Goal: Task Accomplishment & Management: Manage account settings

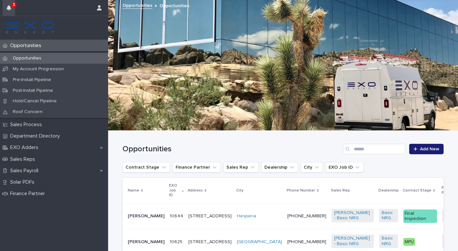
click at [11, 5] on icon "button" at bounding box center [9, 7] width 5 height 5
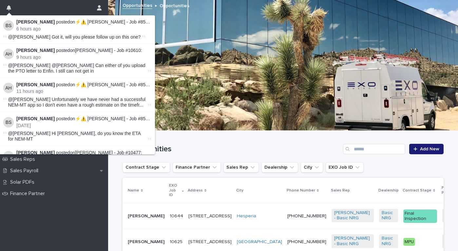
click at [182, 138] on div "Opportunities Add New" at bounding box center [282, 146] width 321 height 31
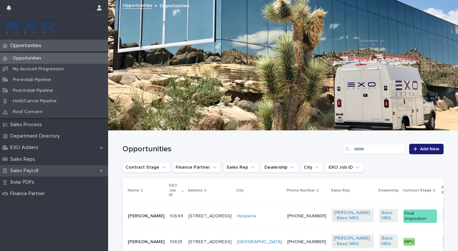
click at [43, 165] on div "Sales Payroll" at bounding box center [54, 170] width 108 height 11
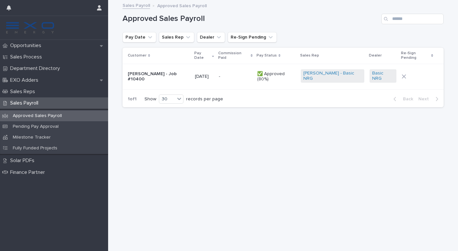
click at [168, 71] on p "[PERSON_NAME] - Job #10400" at bounding box center [159, 76] width 62 height 11
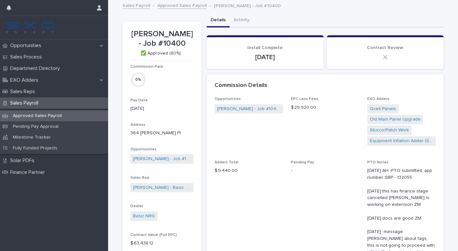
click at [183, 10] on div "[PERSON_NAME] - Job #10400 [PERSON_NAME] - Job #10400 ✅ Approved (80%) Commissi…" at bounding box center [282, 237] width 321 height 473
click at [183, 7] on link "Approved Sales Payroll" at bounding box center [181, 5] width 49 height 8
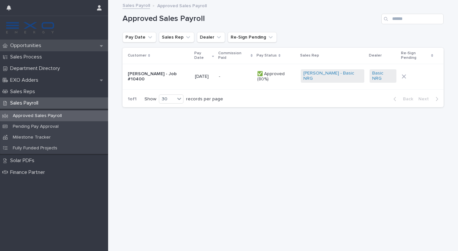
click at [37, 46] on p "Opportunities" at bounding box center [27, 46] width 39 height 6
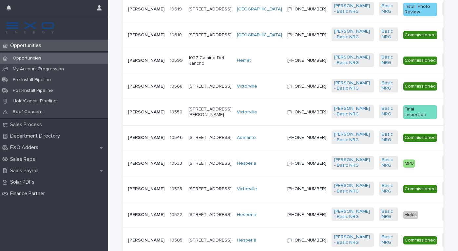
scroll to position [257, 0]
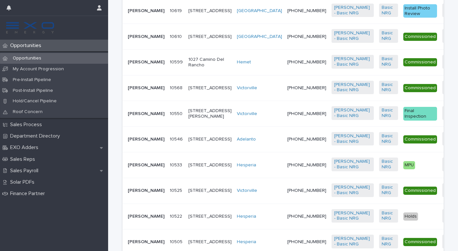
click at [152, 40] on p "[PERSON_NAME]" at bounding box center [146, 37] width 37 height 6
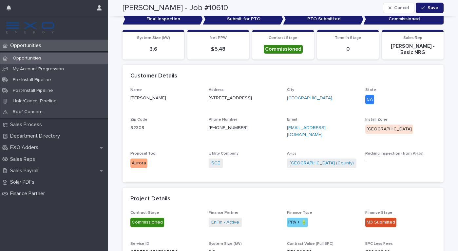
scroll to position [133, 0]
